Goal: Task Accomplishment & Management: Manage account settings

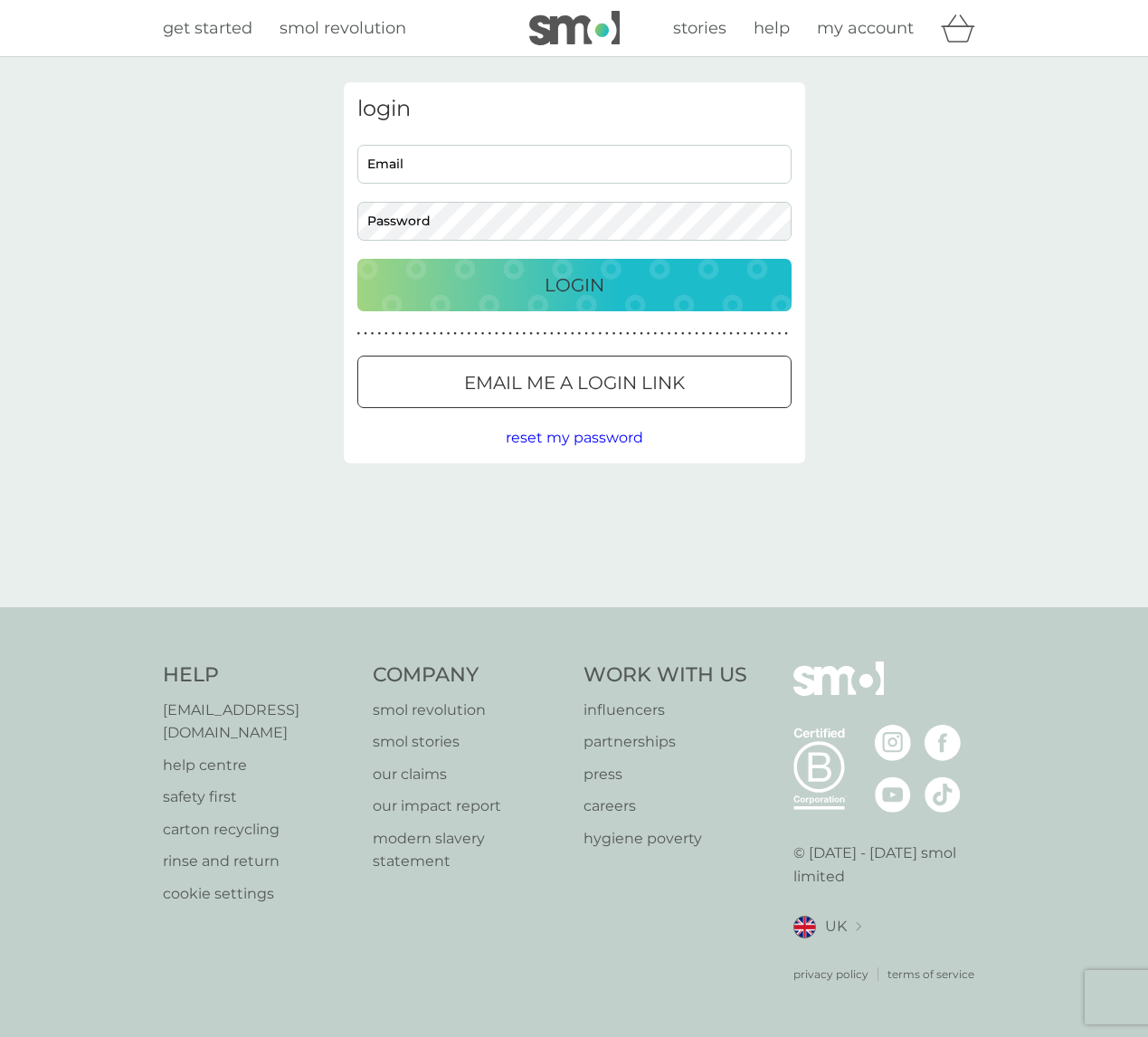
type input "[EMAIL_ADDRESS][DOMAIN_NAME]"
click at [561, 291] on p "Login" at bounding box center [575, 285] width 60 height 29
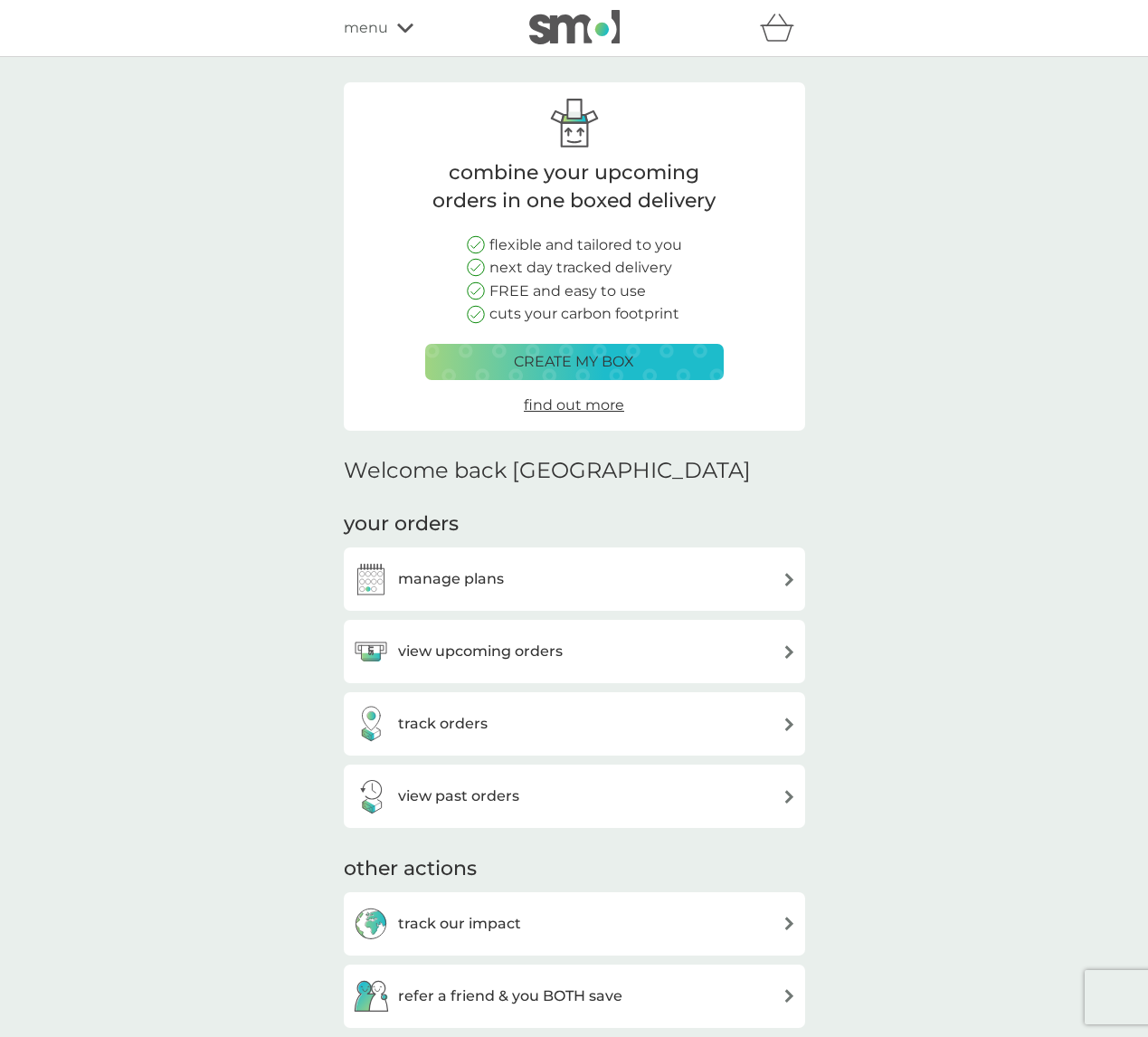
click at [497, 651] on h3 "view upcoming orders" at bounding box center [480, 651] width 164 height 24
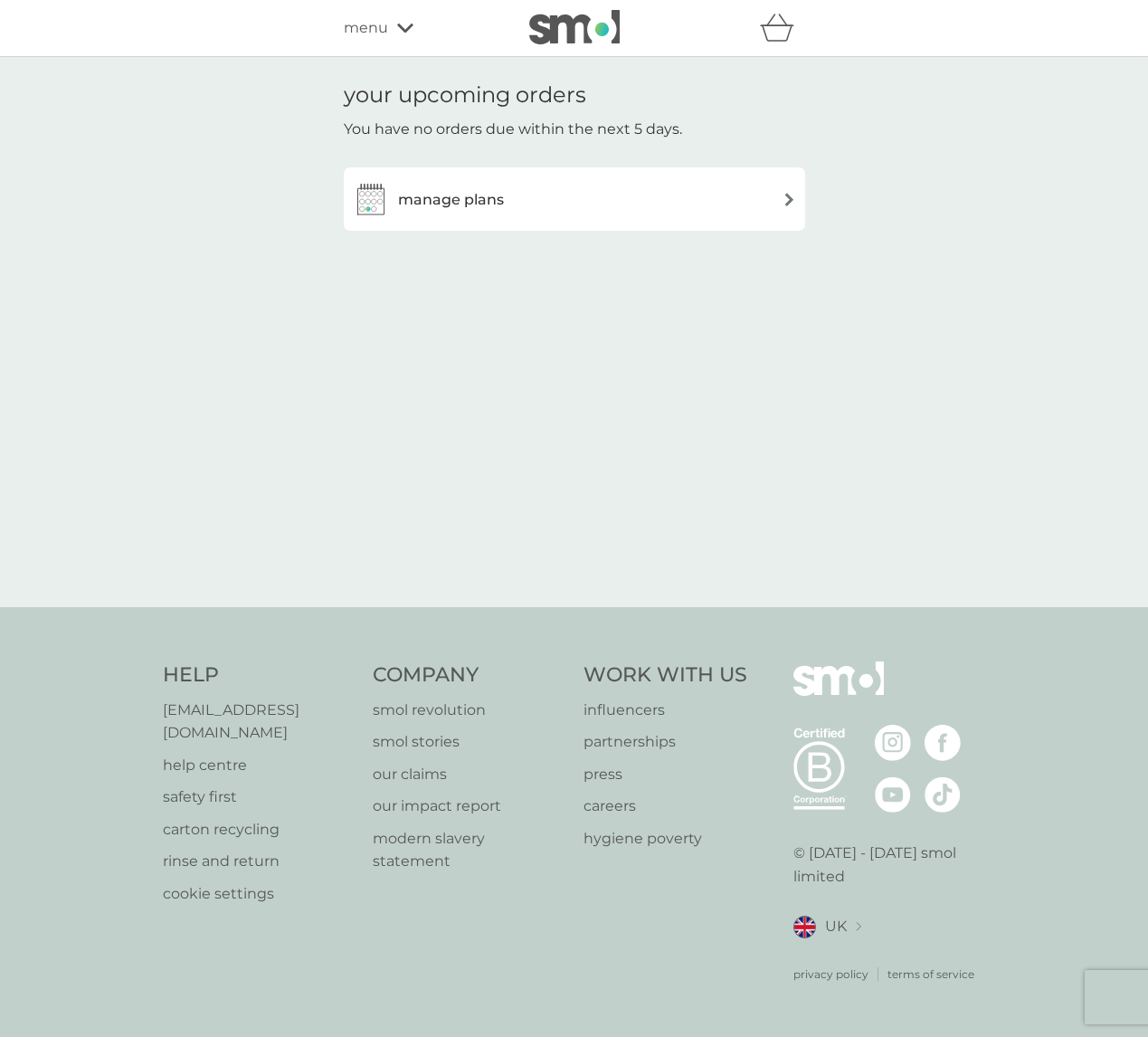
click at [665, 189] on div "manage plans" at bounding box center [574, 199] width 443 height 36
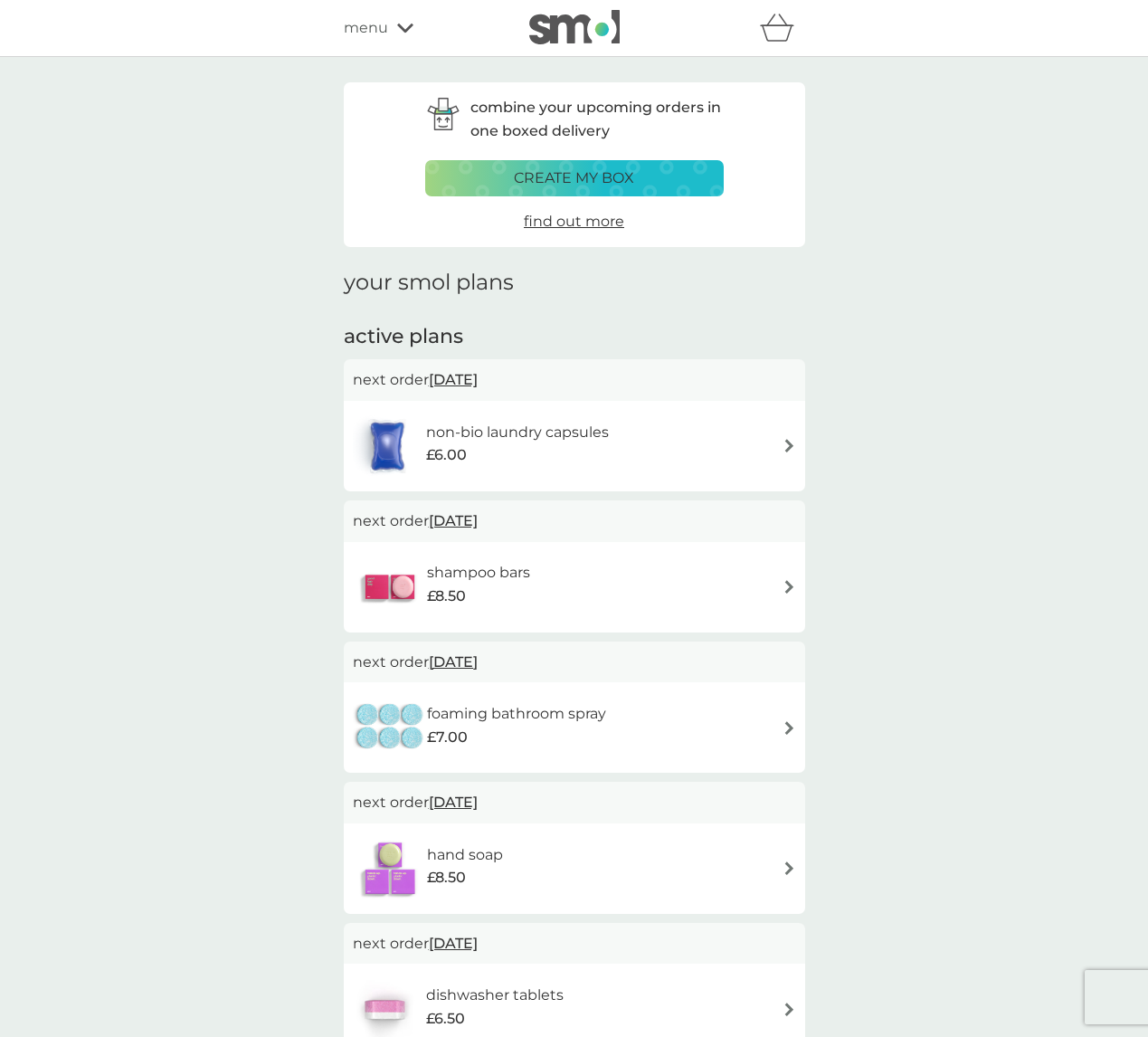
click at [783, 582] on img at bounding box center [790, 587] width 14 height 14
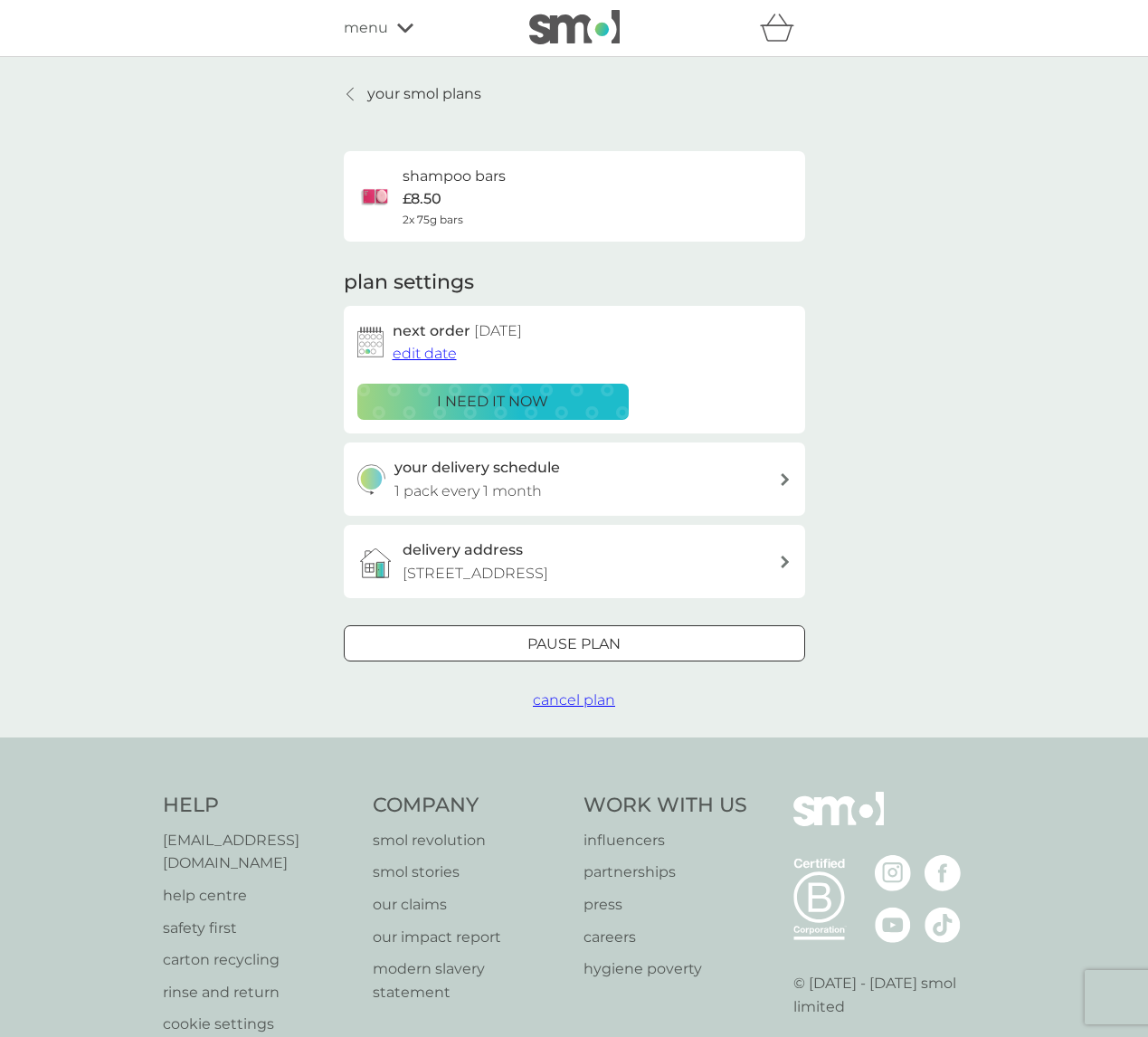
click at [566, 635] on div at bounding box center [574, 644] width 65 height 19
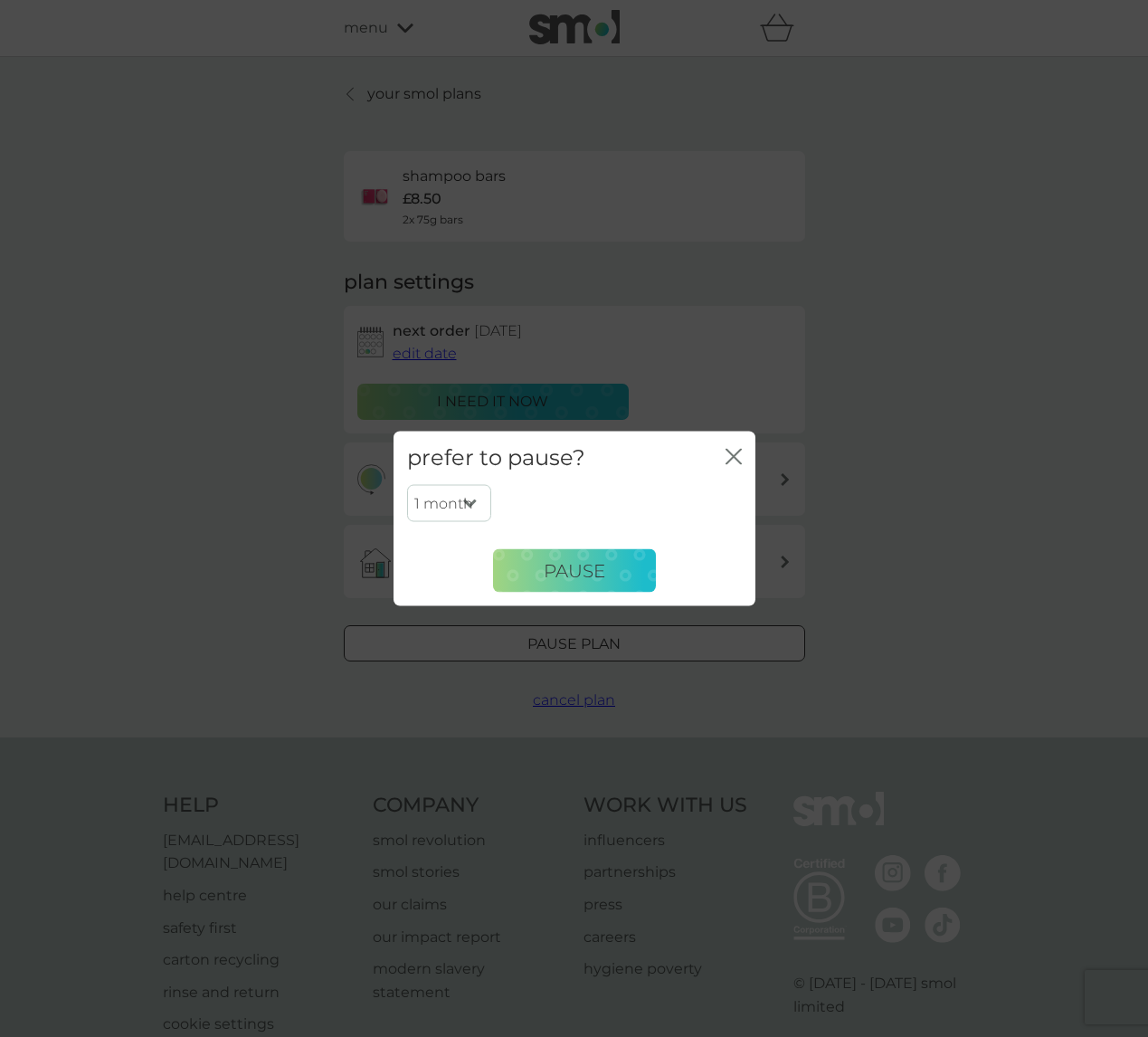
click at [475, 495] on select "1 month 2 months 3 months 4 months 5 months 6 months" at bounding box center [449, 503] width 84 height 38
select select "6"
click at [408, 484] on select "1 month 2 months 3 months 4 months 5 months 6 months" at bounding box center [449, 503] width 84 height 38
click at [562, 569] on span "Pause" at bounding box center [575, 570] width 62 height 22
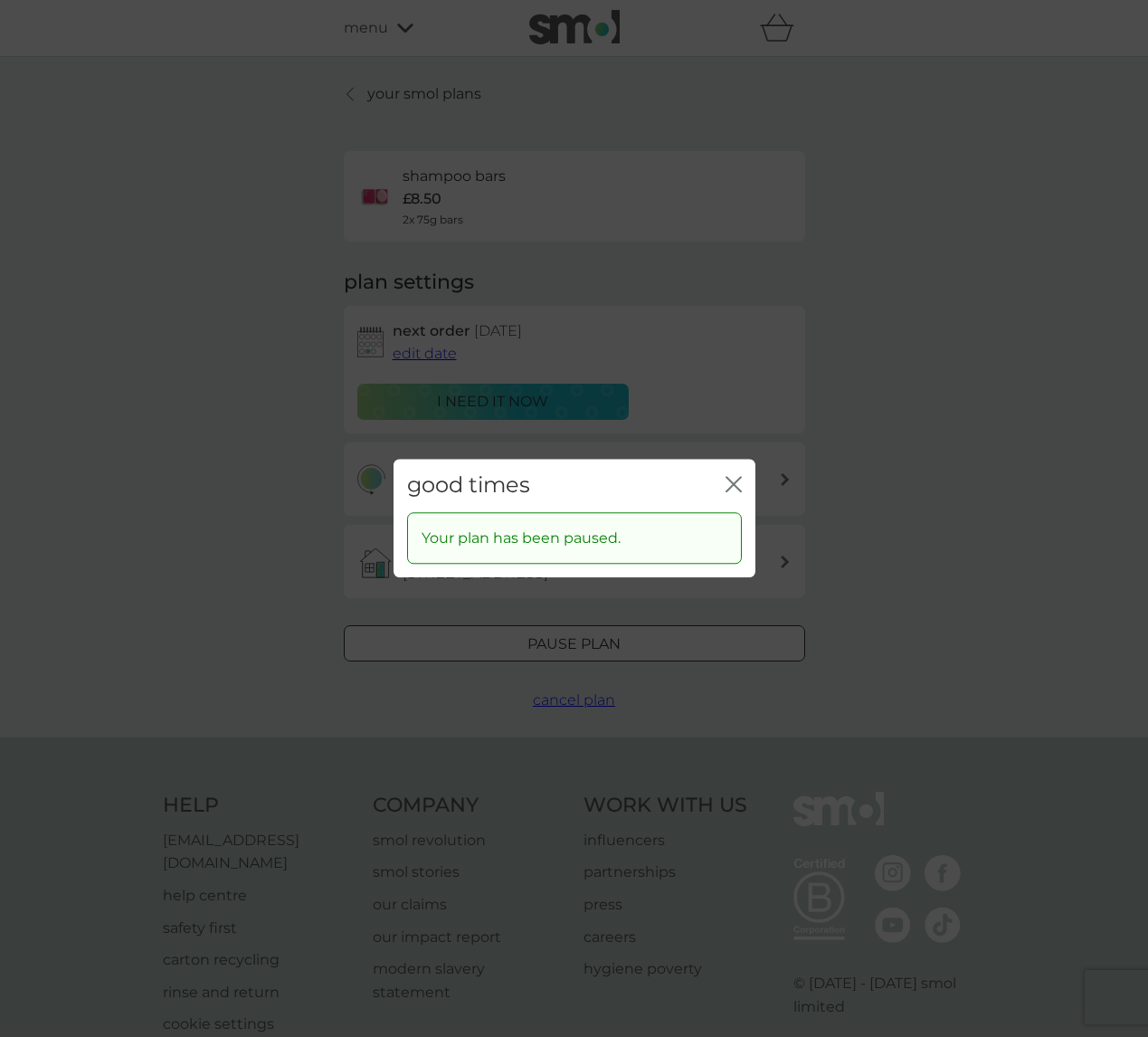
click at [735, 477] on icon "close" at bounding box center [733, 484] width 16 height 16
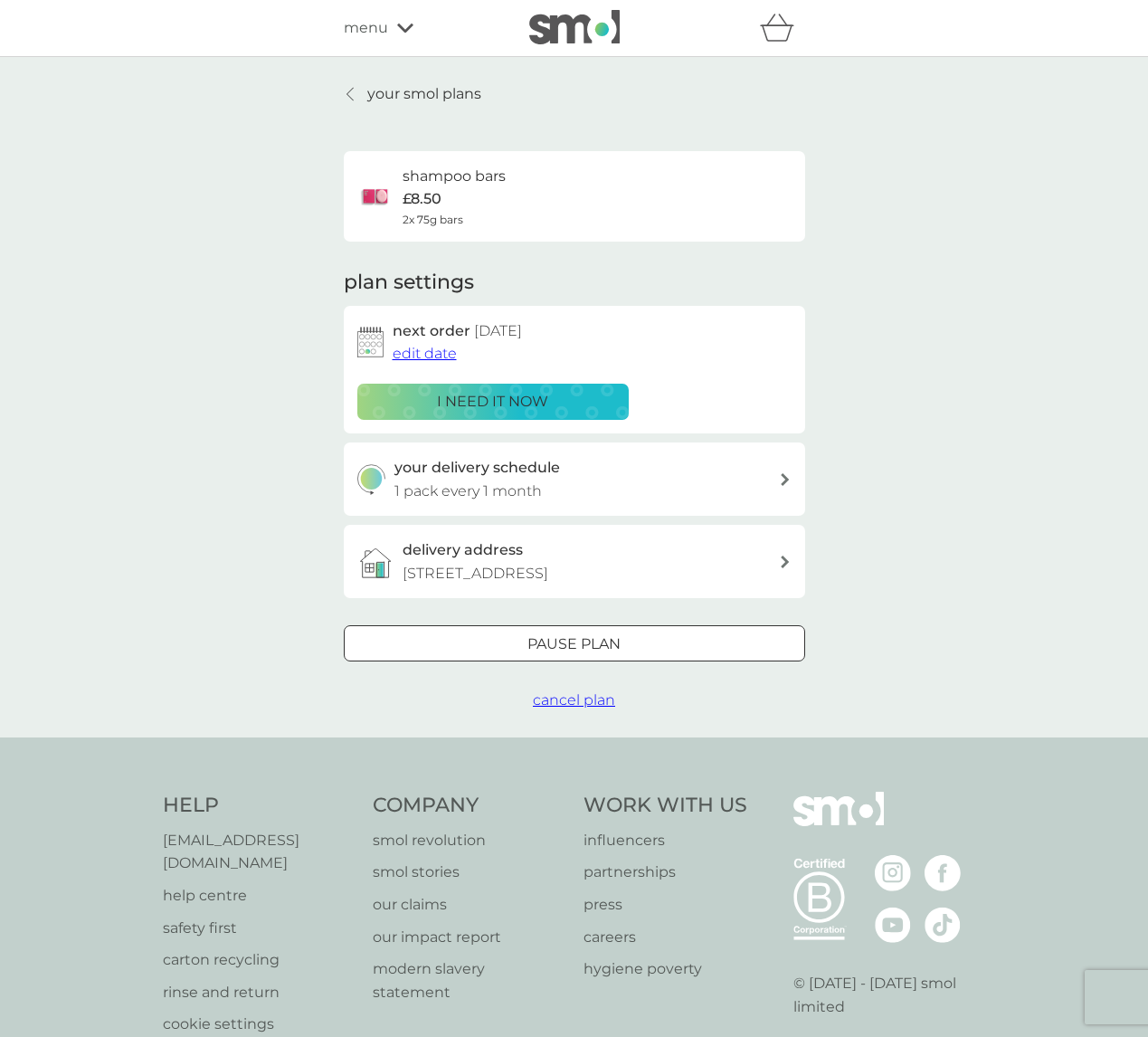
click at [576, 700] on span "cancel plan" at bounding box center [574, 699] width 83 height 17
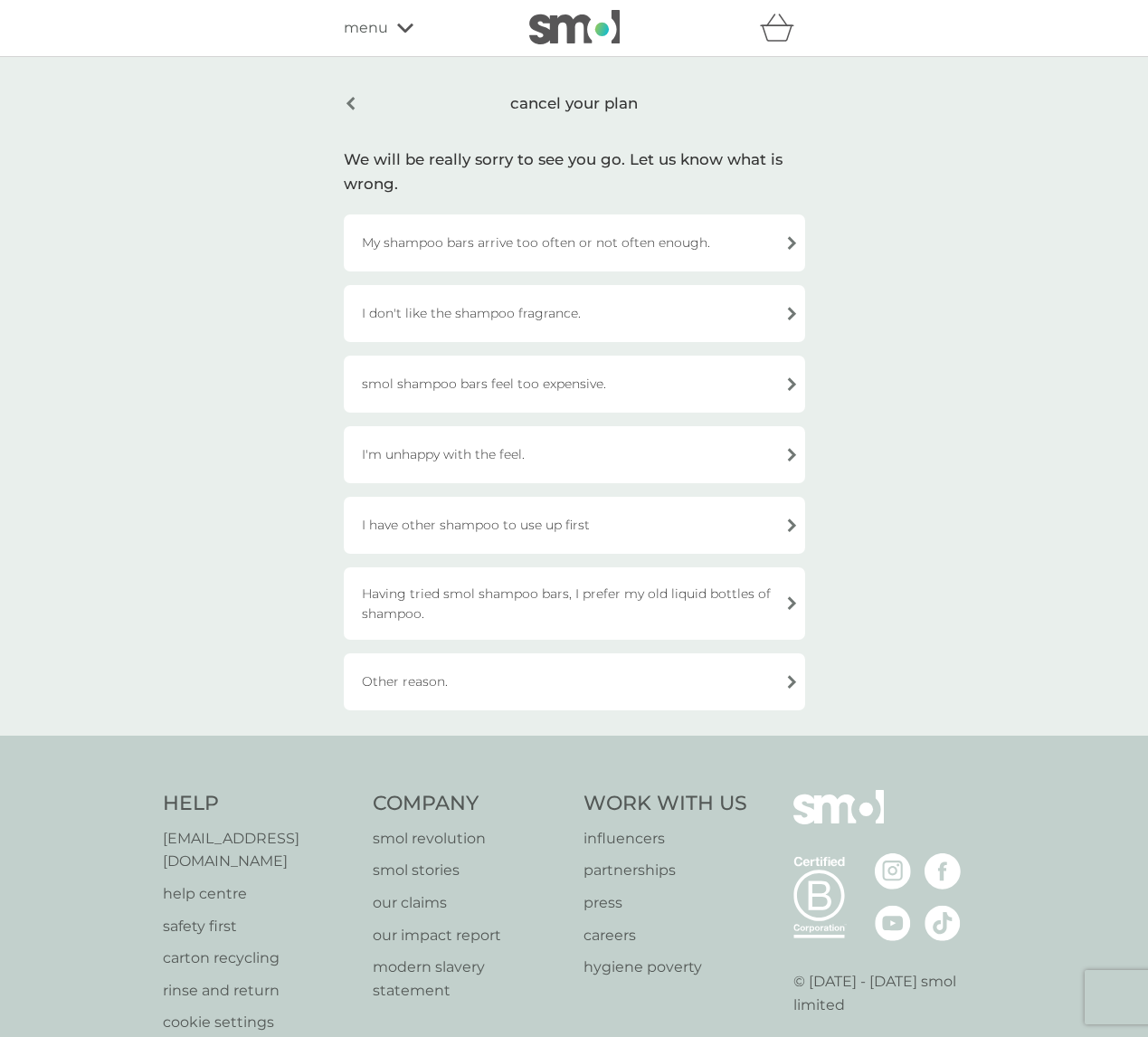
click at [789, 605] on div "Having tried smol shampoo bars, I prefer my old liquid bottles of shampoo." at bounding box center [574, 603] width 461 height 73
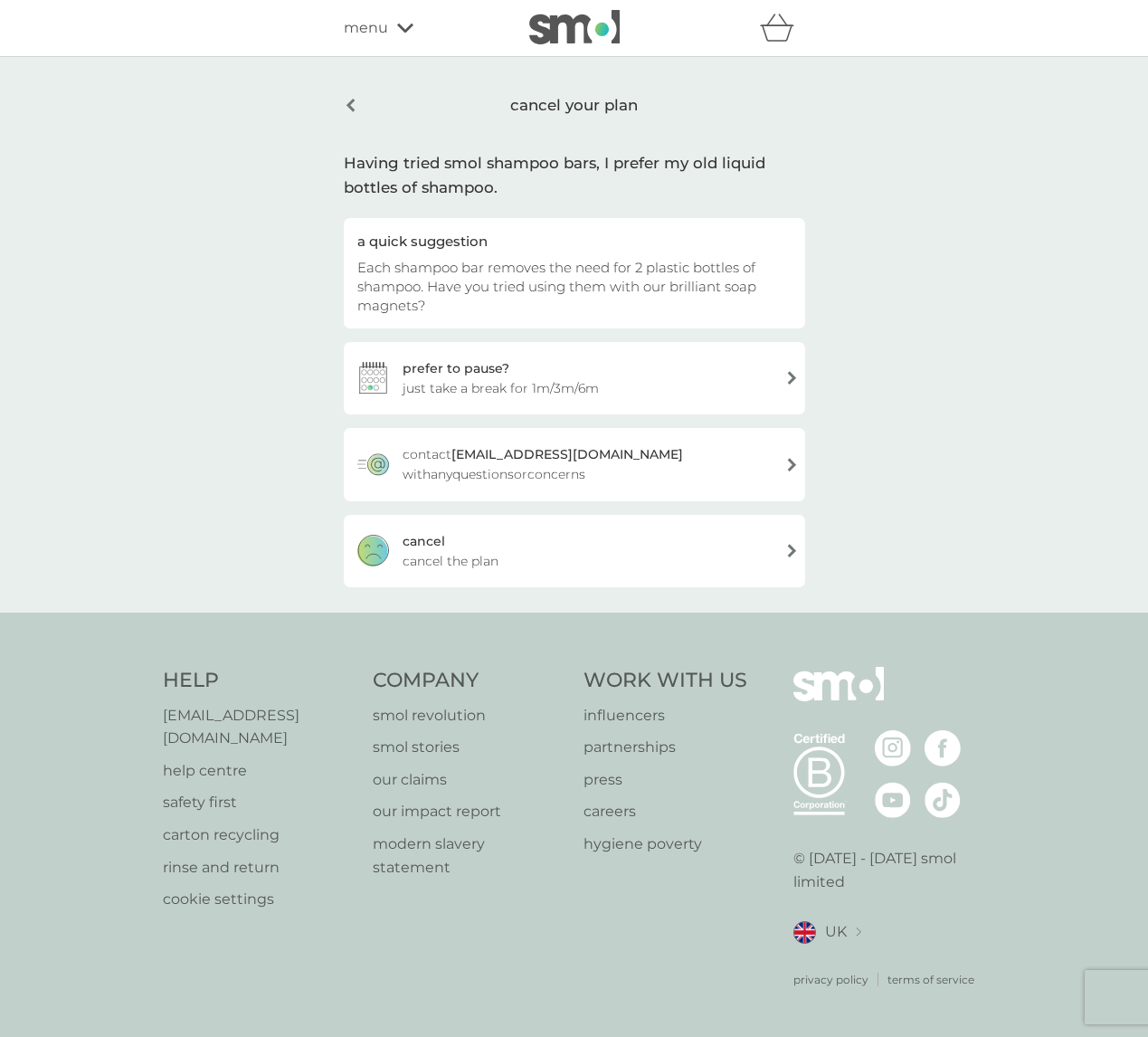
click at [345, 104] on div "cancel your plan" at bounding box center [574, 106] width 461 height 46
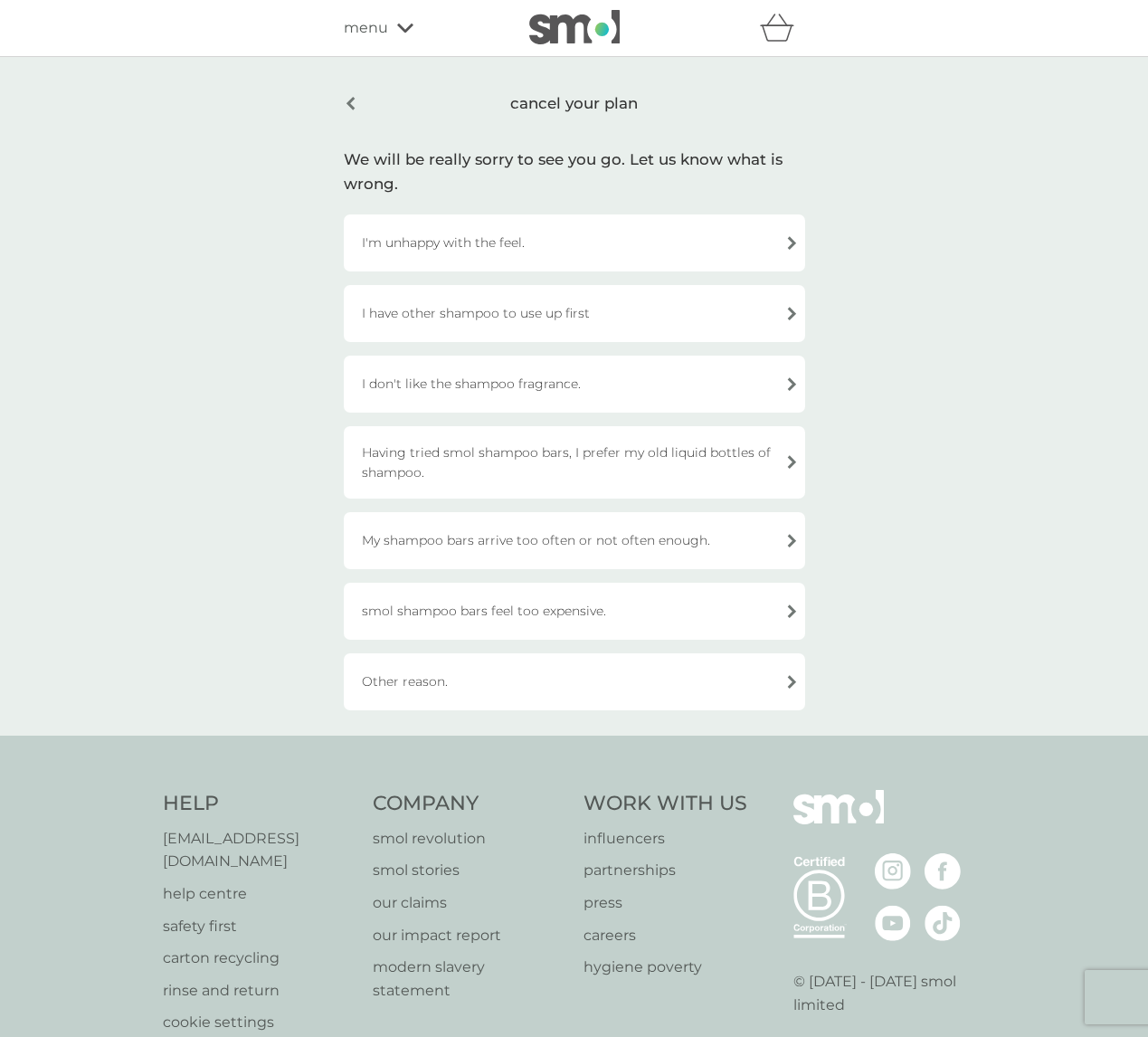
click at [776, 606] on div "smol shampoo bars feel too expensive." at bounding box center [574, 611] width 461 height 57
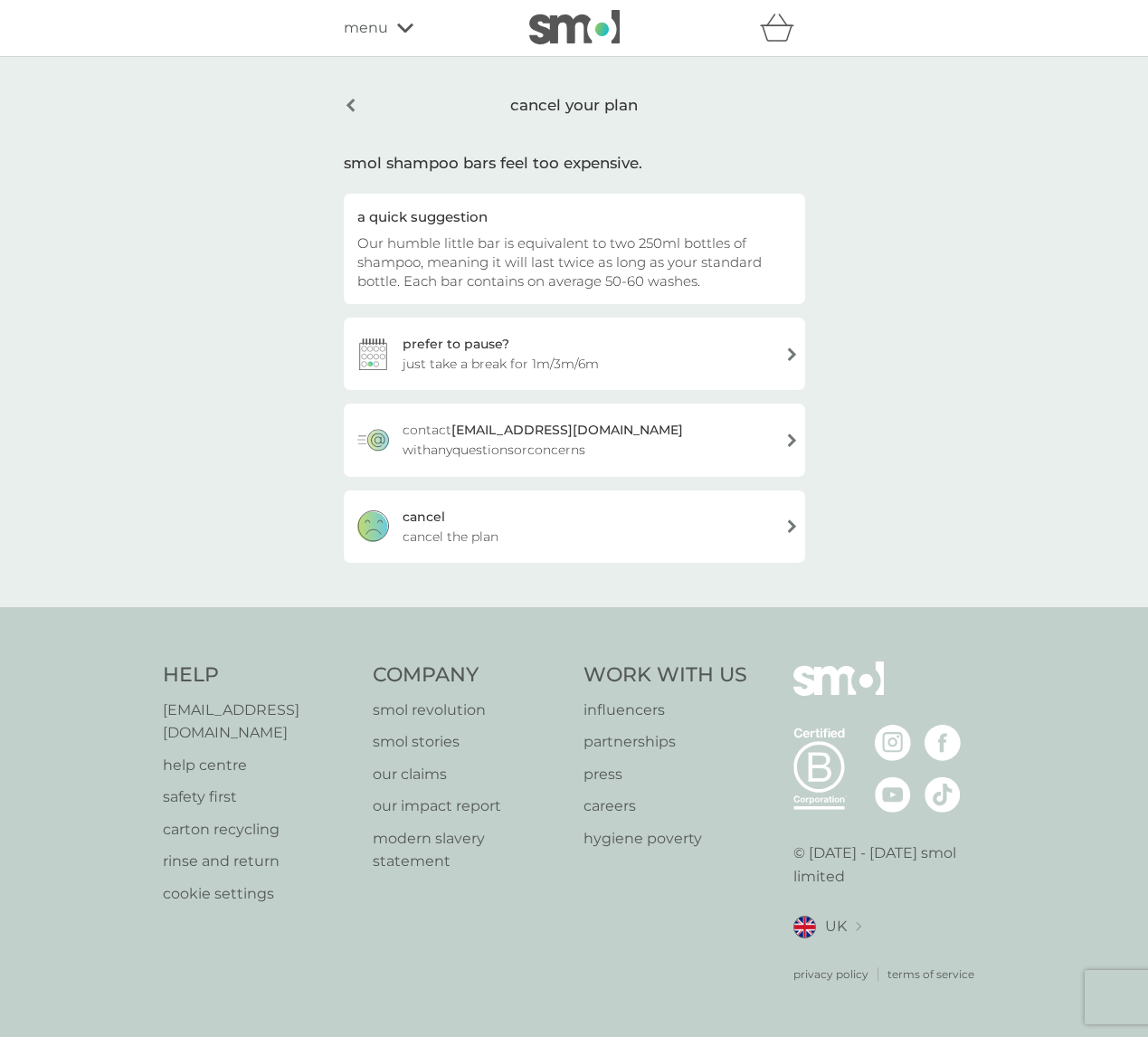
click at [357, 105] on div "cancel your plan" at bounding box center [574, 106] width 461 height 46
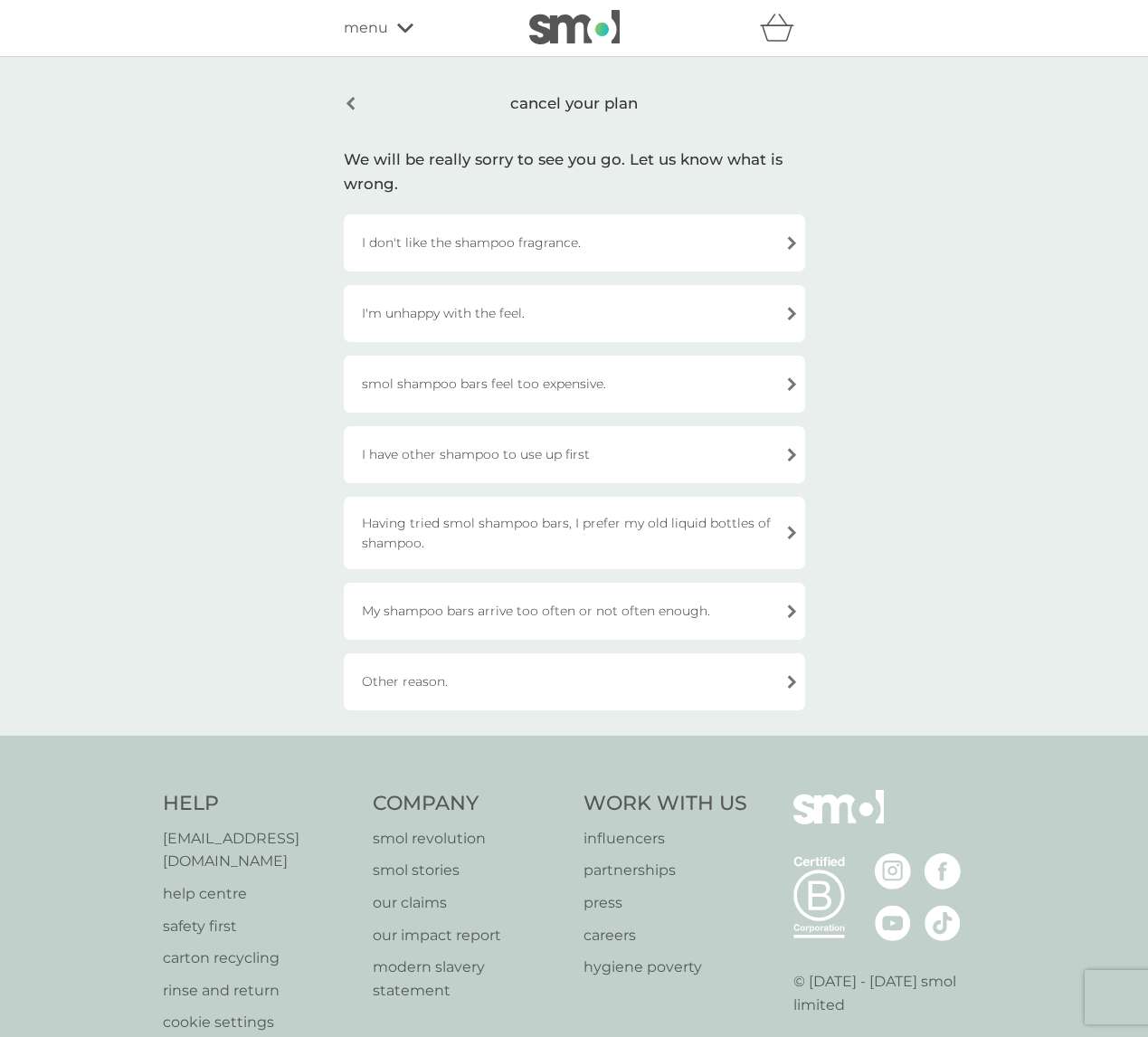
click at [348, 97] on div "cancel your plan" at bounding box center [574, 104] width 461 height 43
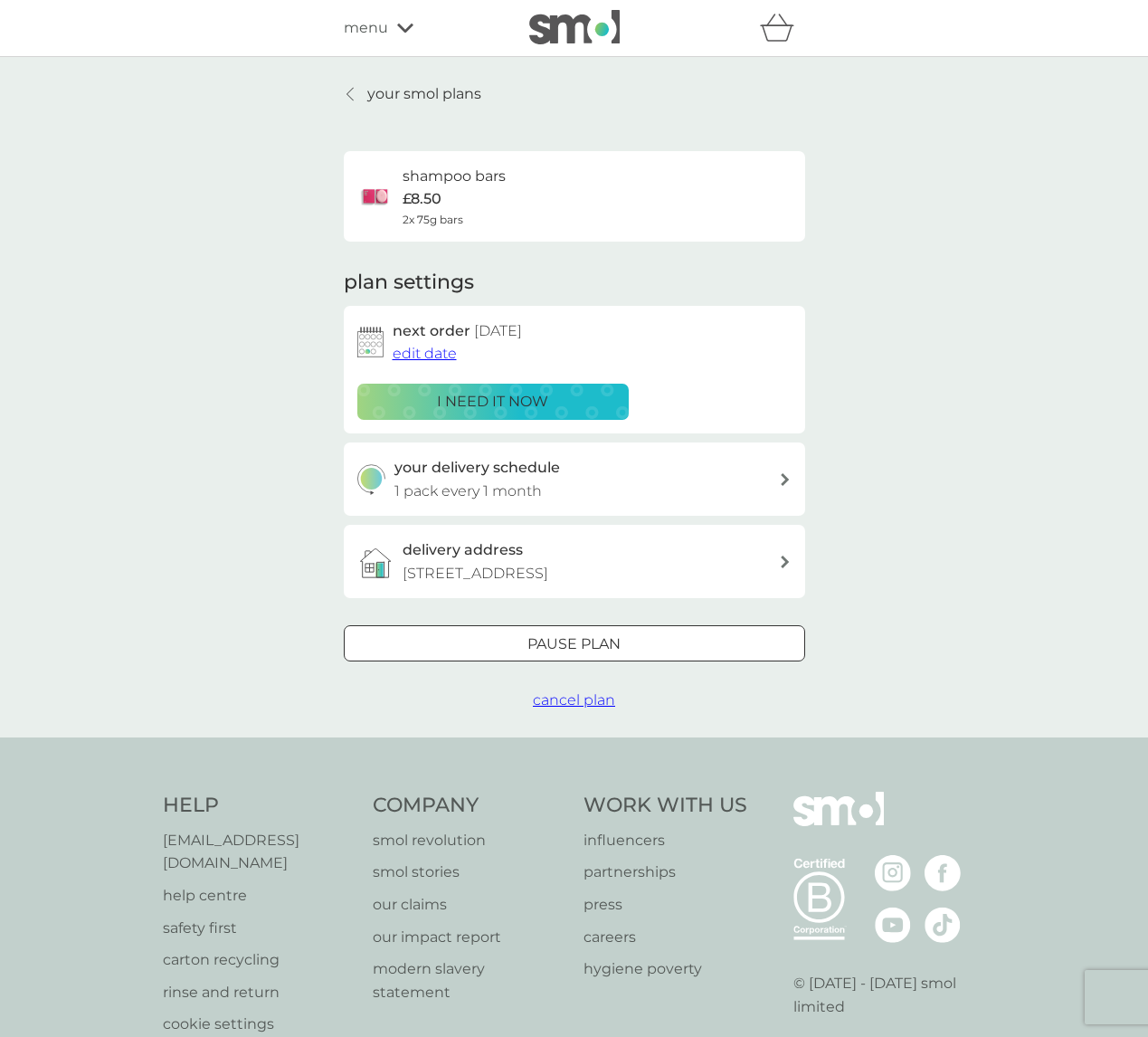
click at [411, 93] on p "your smol plans" at bounding box center [425, 95] width 114 height 24
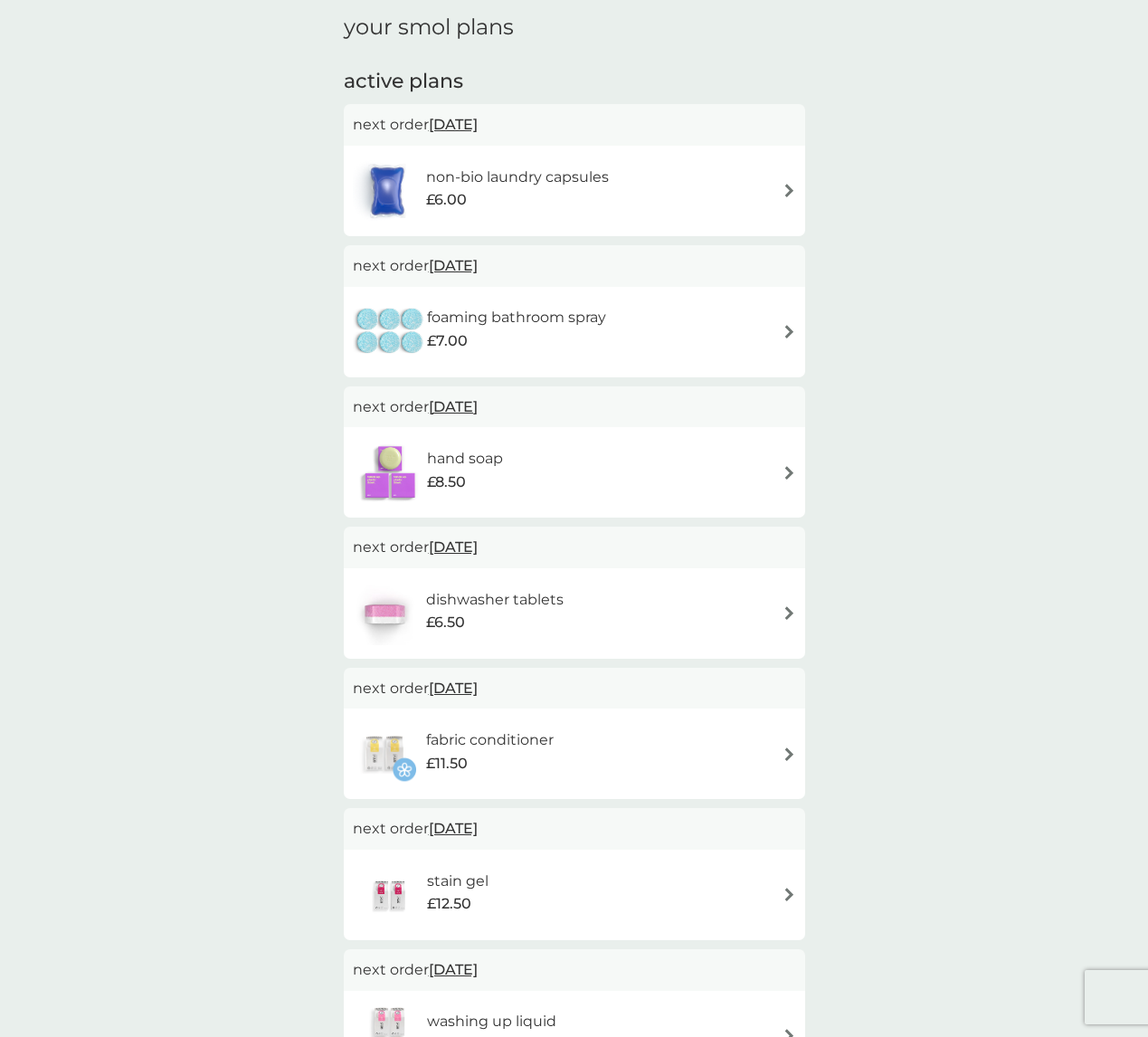
scroll to position [256, 0]
click at [766, 188] on div "non-bio laundry capsules £6.00" at bounding box center [574, 190] width 443 height 64
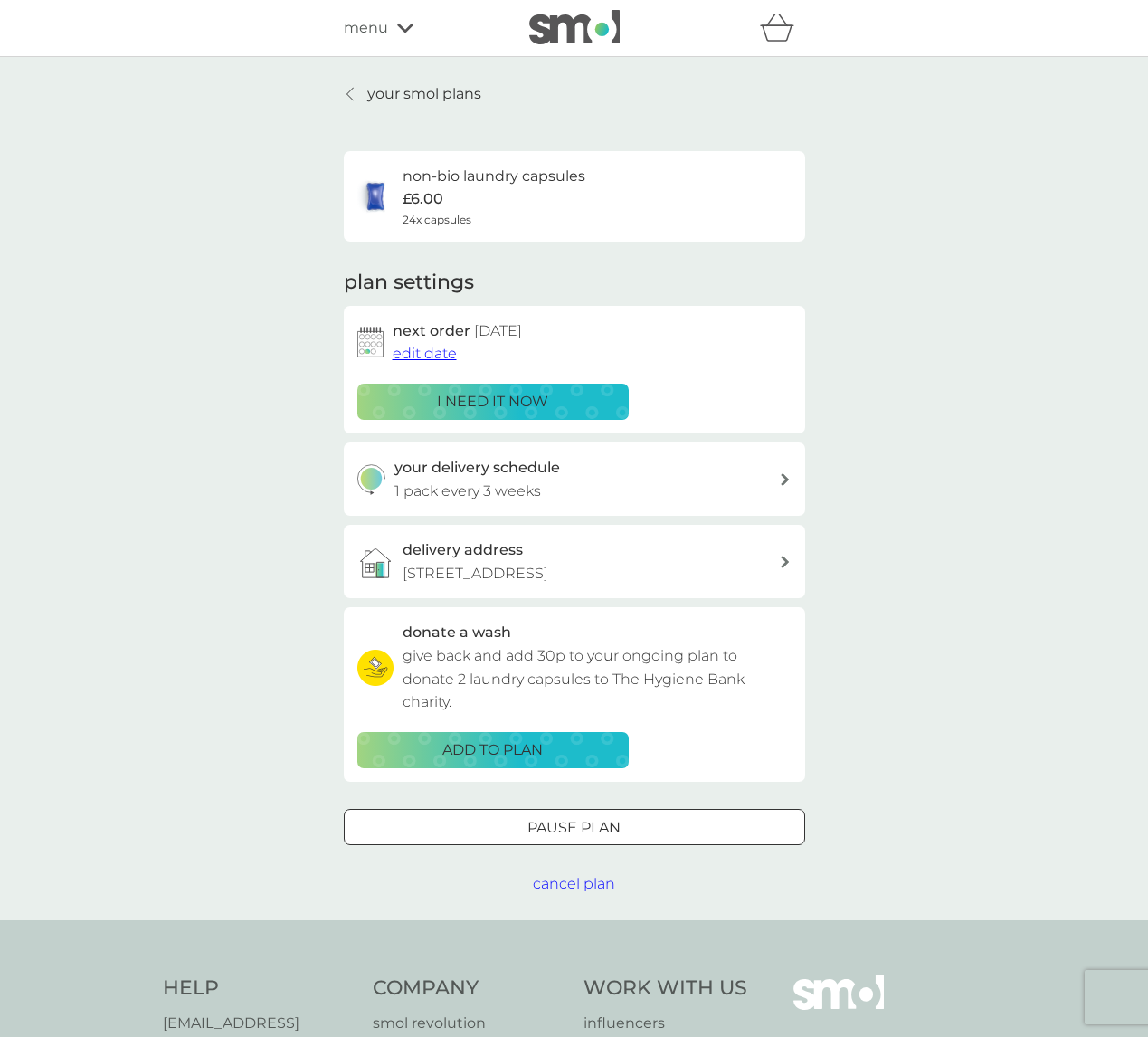
click at [382, 92] on p "your smol plans" at bounding box center [425, 95] width 114 height 24
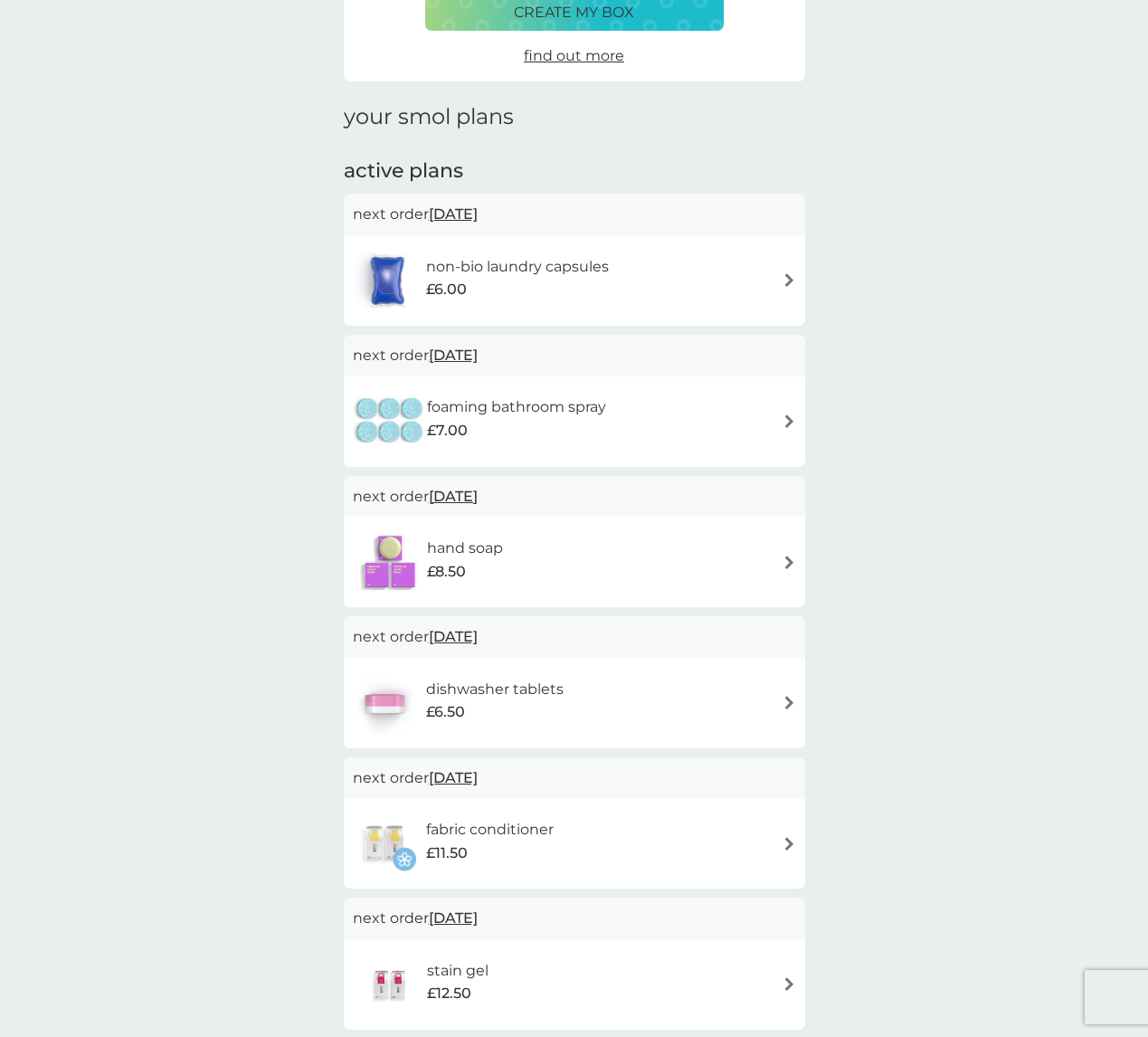
scroll to position [168, 0]
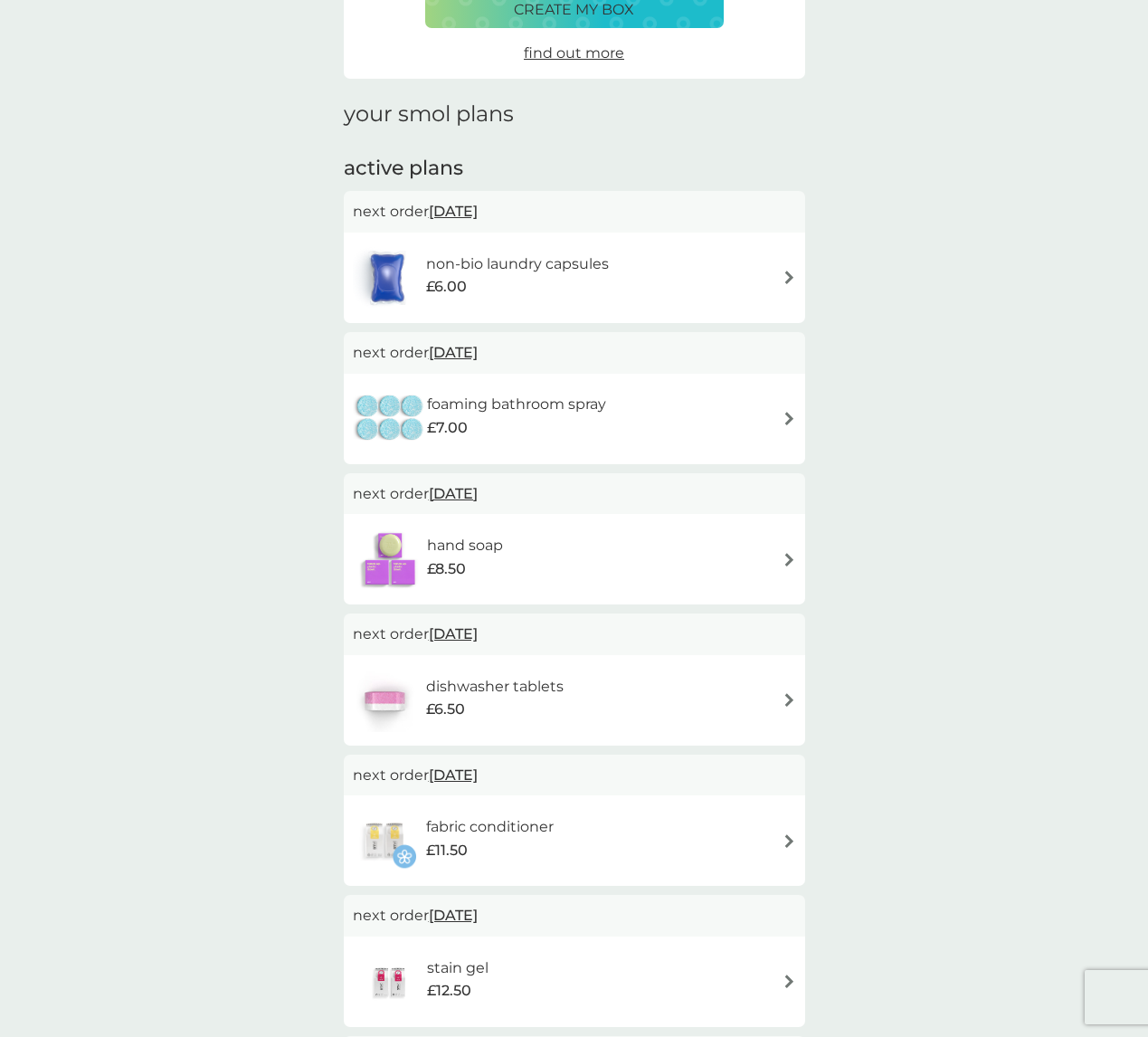
click at [647, 11] on div "create my box" at bounding box center [575, 10] width 275 height 24
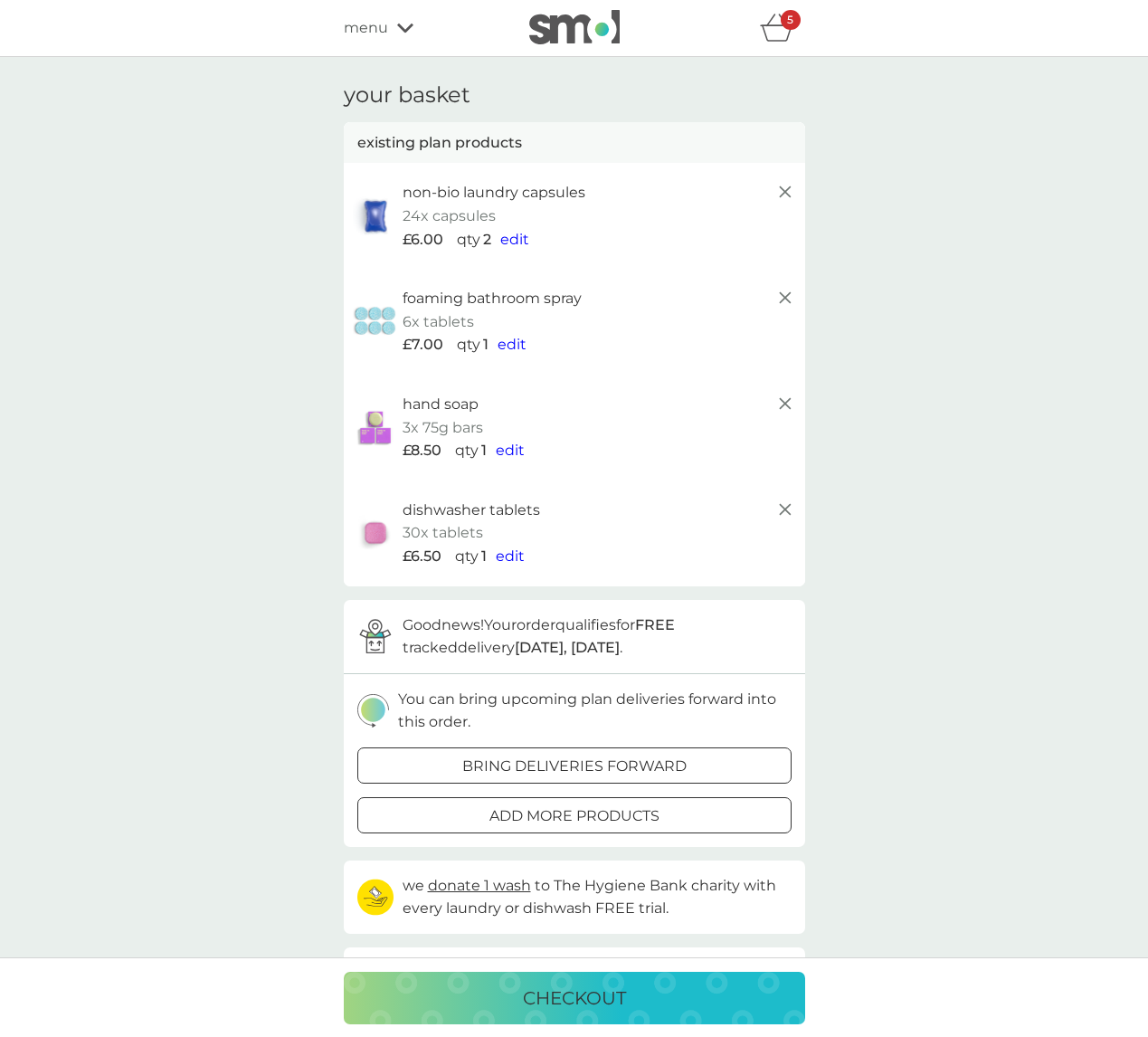
click at [374, 26] on span "menu" at bounding box center [366, 28] width 44 height 24
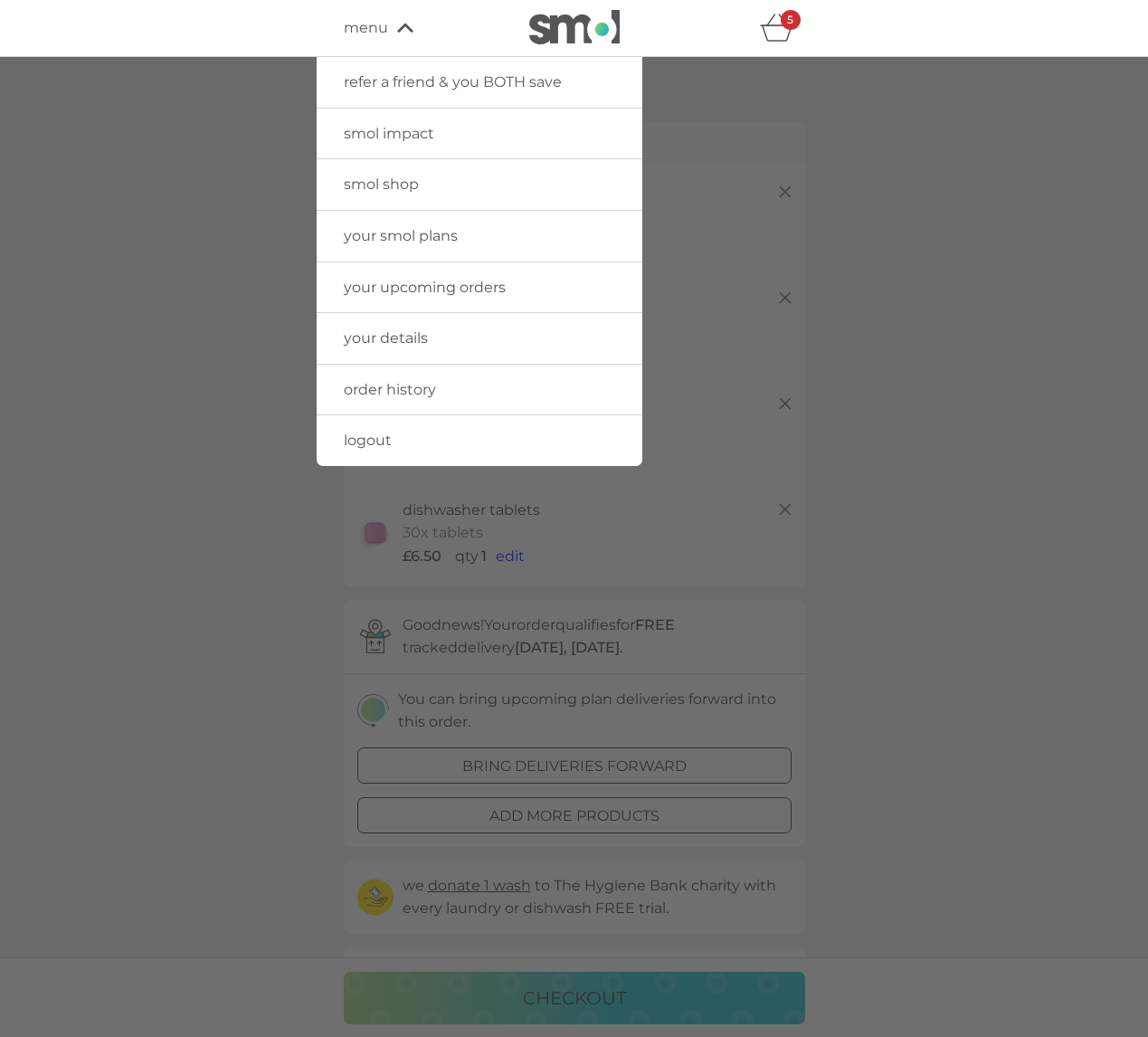
click at [179, 215] on div at bounding box center [574, 575] width 1148 height 1037
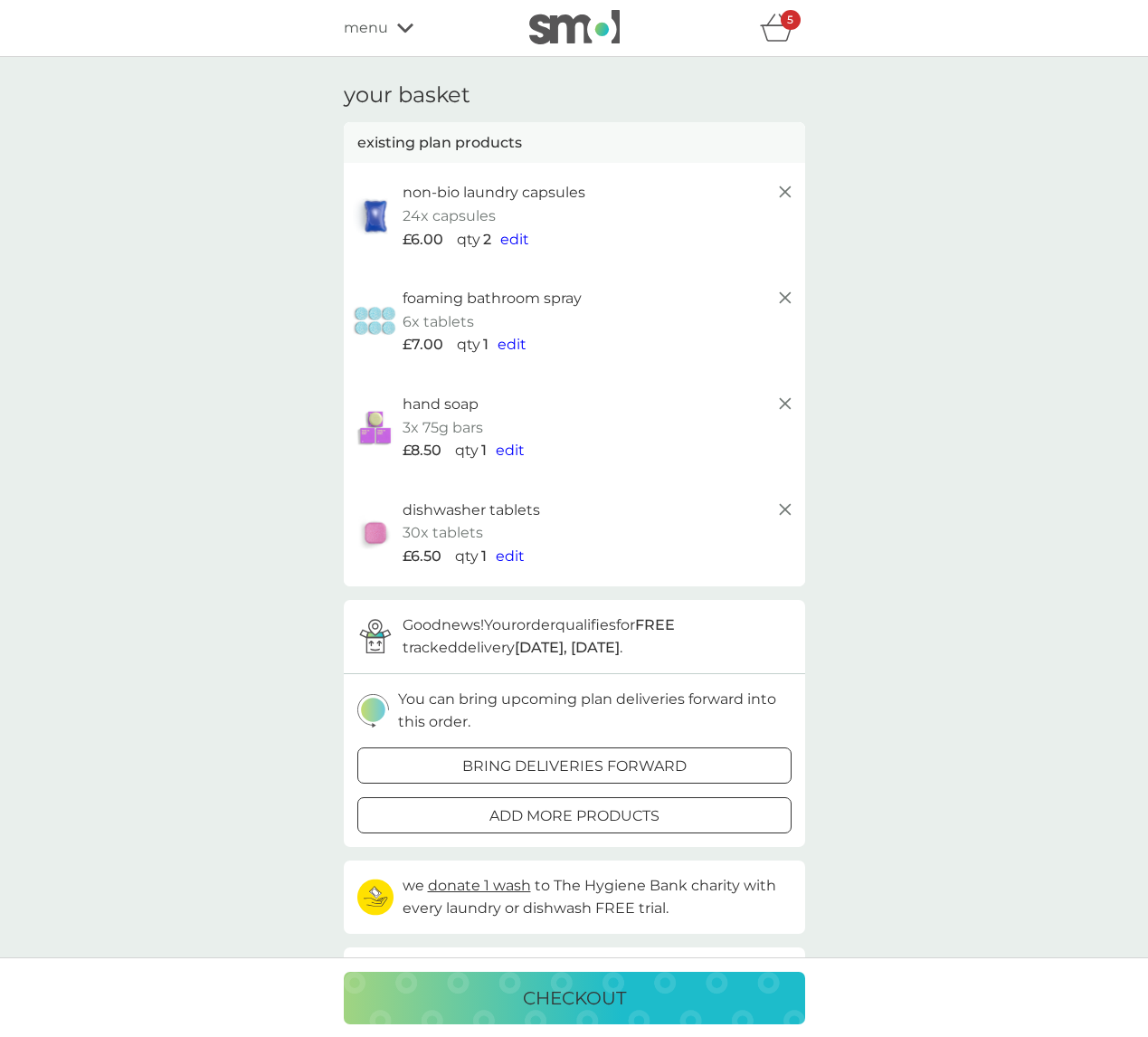
click at [792, 30] on icon "basket" at bounding box center [777, 28] width 35 height 28
click at [783, 23] on div "5" at bounding box center [791, 20] width 20 height 20
